Goal: Task Accomplishment & Management: Use online tool/utility

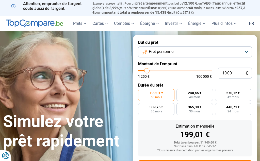
click at [238, 53] on button "Prêt personnel" at bounding box center [195, 51] width 114 height 11
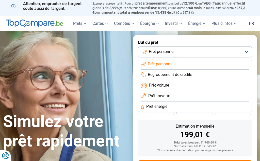
click at [202, 102] on li "Prêt travaux" at bounding box center [195, 107] width 108 height 11
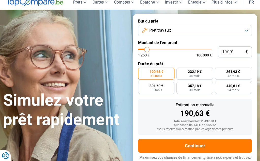
scroll to position [23, 0]
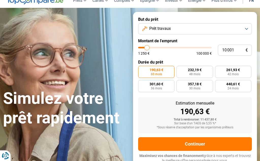
click at [240, 30] on button "Prêt travaux" at bounding box center [195, 28] width 114 height 11
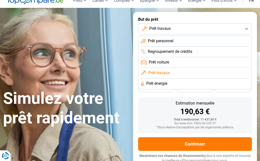
click at [215, 86] on li "Prêt énergie" at bounding box center [195, 84] width 108 height 11
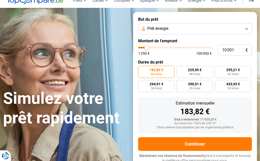
click at [254, 83] on form "But du prêt Prêt énergie Montant de l'emprunt 10 001 € 1 250 € 100 000 € Durée …" at bounding box center [195, 90] width 124 height 157
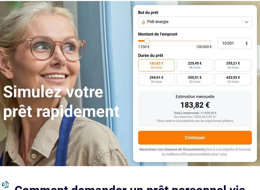
scroll to position [30, 0]
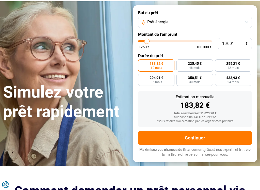
type input "8 750"
type input "8750"
type input "9 500"
type input "9500"
type input "10 750"
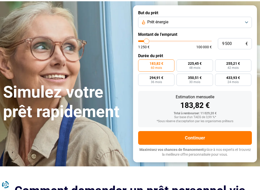
type input "10750"
type input "12 250"
type input "12250"
type input "14 500"
type input "14500"
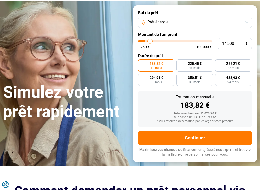
type input "17 000"
type input "17000"
type input "20 000"
type input "20000"
type input "22 500"
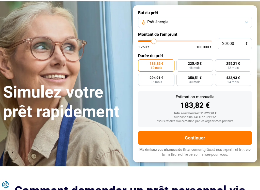
type input "22500"
type input "26 000"
type input "26000"
type input "28 750"
type input "28750"
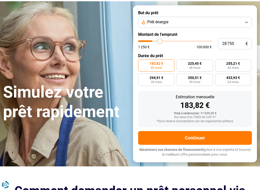
type input "31 750"
type input "31750"
type input "34 500"
type input "34500"
type input "37 000"
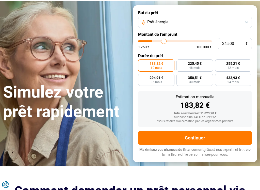
type input "37000"
type input "38 750"
type input "38750"
type input "40 750"
type input "40750"
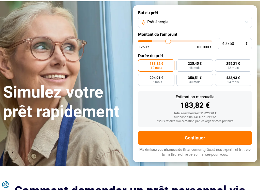
type input "41 750"
type input "41750"
type input "42 500"
type input "42500"
type input "43 250"
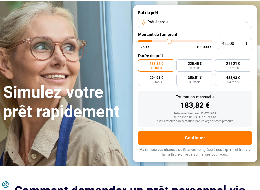
type input "43250"
type input "43 750"
type input "43750"
type input "44 000"
type input "44000"
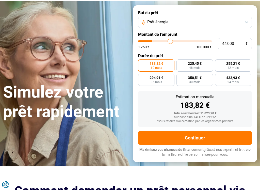
type input "44 500"
type input "44500"
type input "44 750"
type input "44750"
type input "45 250"
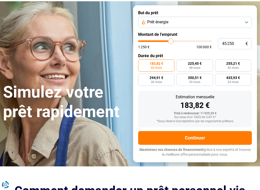
type input "45250"
type input "46 000"
type input "46000"
type input "47 000"
type input "47000"
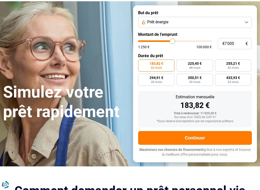
type input "47 250"
type input "47250"
type input "48 000"
type input "48000"
type input "48 750"
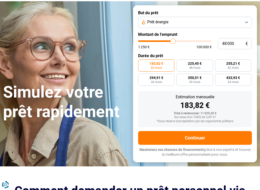
type input "48750"
type input "49 500"
type input "49500"
type input "50 000"
type input "50000"
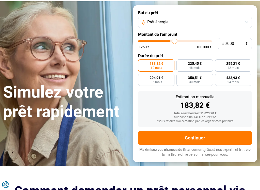
type input "50 750"
type input "50750"
type input "51 500"
type input "51500"
type input "52 250"
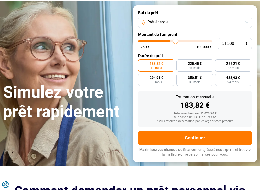
type input "52250"
type input "53 750"
type input "53750"
type input "55 500"
type input "55500"
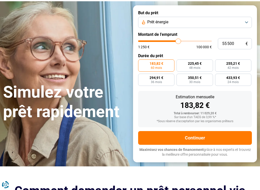
type input "57 750"
type input "57750"
type input "61 000"
type input "61000"
type input "64 500"
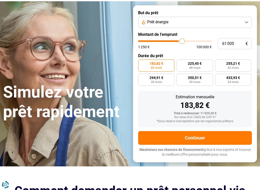
type input "64500"
type input "67 750"
type input "67750"
type input "71 000"
type input "71000"
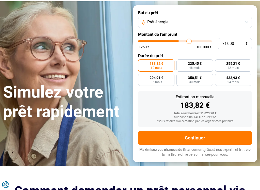
type input "74 000"
type input "74000"
type input "76 500"
type input "76500"
type input "78 500"
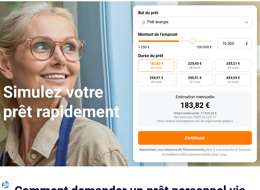
type input "78500"
type input "80 000"
type input "80000"
type input "80 250"
type input "80250"
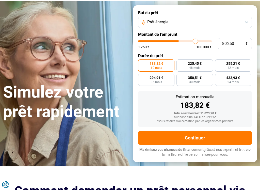
type input "80 750"
type input "80750"
type input "81 000"
type input "81000"
type input "81 500"
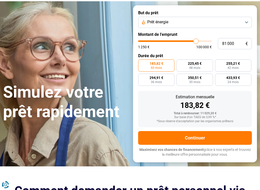
type input "81500"
type input "81 750"
type input "81750"
type input "82 250"
type input "82250"
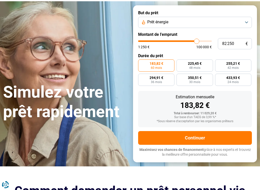
type input "83 000"
type input "83000"
radio input "false"
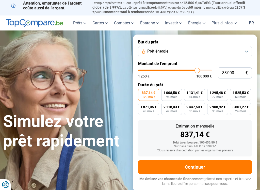
scroll to position [0, 0]
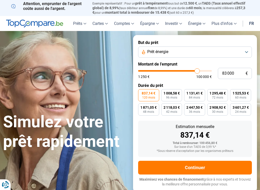
type input "84 250"
type input "84250"
type input "83 750"
type input "83750"
type input "82 750"
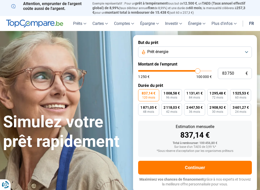
type input "82750"
type input "82 000"
type input "82000"
type input "81 250"
type input "81250"
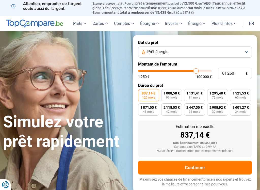
type input "80 250"
type input "80250"
type input "78 250"
type input "78250"
type input "76 000"
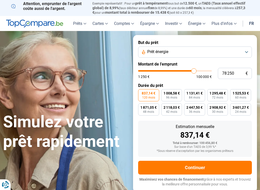
type input "76000"
type input "73 500"
type input "73500"
type input "71 000"
type input "71000"
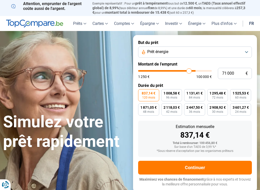
type input "67 500"
type input "67500"
type input "64 750"
type input "64750"
type input "61 250"
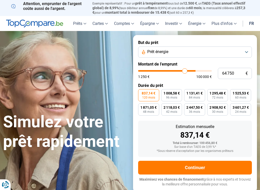
type input "61250"
type input "58 750"
type input "58750"
type input "56 250"
type input "56250"
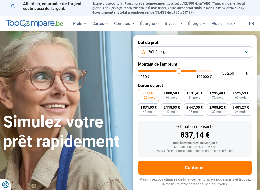
type input "53 750"
type input "53750"
type input "51 500"
type input "51500"
type input "49 500"
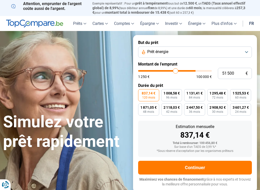
type input "49500"
type input "48 000"
type input "48000"
type input "46 250"
type input "46250"
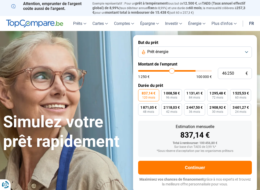
type input "44 750"
type input "44750"
type input "43 000"
type input "43000"
type input "41 750"
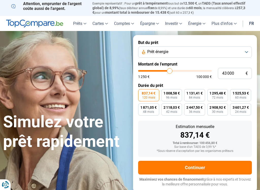
type input "41750"
type input "40 500"
type input "40500"
type input "39 250"
type input "39250"
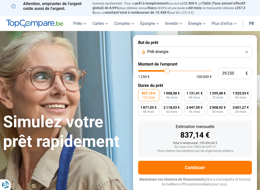
type input "38 500"
type input "38500"
type input "37 750"
type input "37750"
type input "37 000"
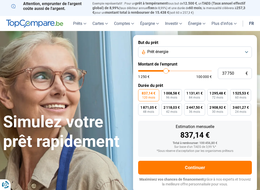
type input "37000"
type input "36 750"
type input "36750"
type input "36 250"
type input "36250"
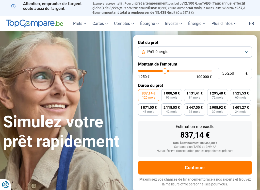
type input "36 000"
type input "36000"
type input "36 250"
type input "36250"
type input "33 250"
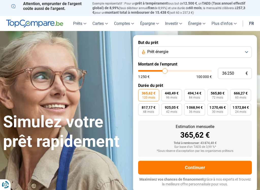
type input "33250"
type input "32 250"
type input "32250"
type input "30 250"
type input "30250"
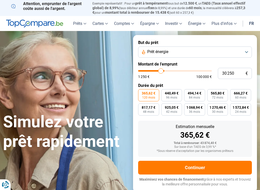
type input "28 250"
type input "28250"
type input "26 000"
type input "26000"
type input "23 250"
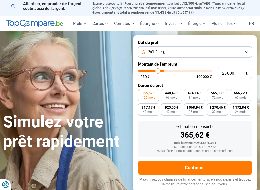
type input "23250"
type input "21 000"
type input "21000"
type input "18 250"
type input "18250"
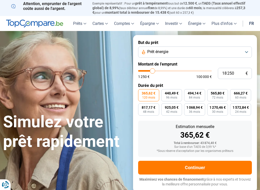
type input "15 250"
type input "15250"
type input "12 500"
type input "12500"
type input "10 750"
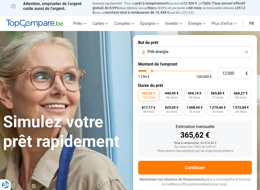
type input "10750"
type input "9 500"
type input "9500"
type input "10 000"
type input "10000"
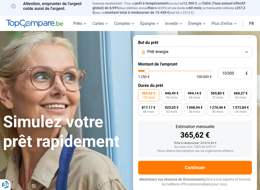
type input "11 000"
type input "11000"
type input "13 750"
type input "13750"
radio input "true"
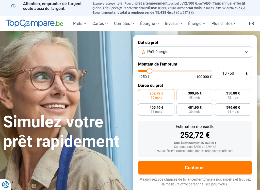
type input "35250"
click at [164, 71] on input "range" at bounding box center [175, 71] width 74 height 2
type input "35 250"
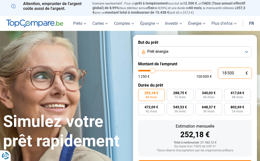
click at [237, 74] on input "18 500" at bounding box center [235, 73] width 34 height 11
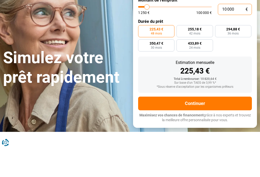
scroll to position [35, 0]
